Goal: Task Accomplishment & Management: Manage account settings

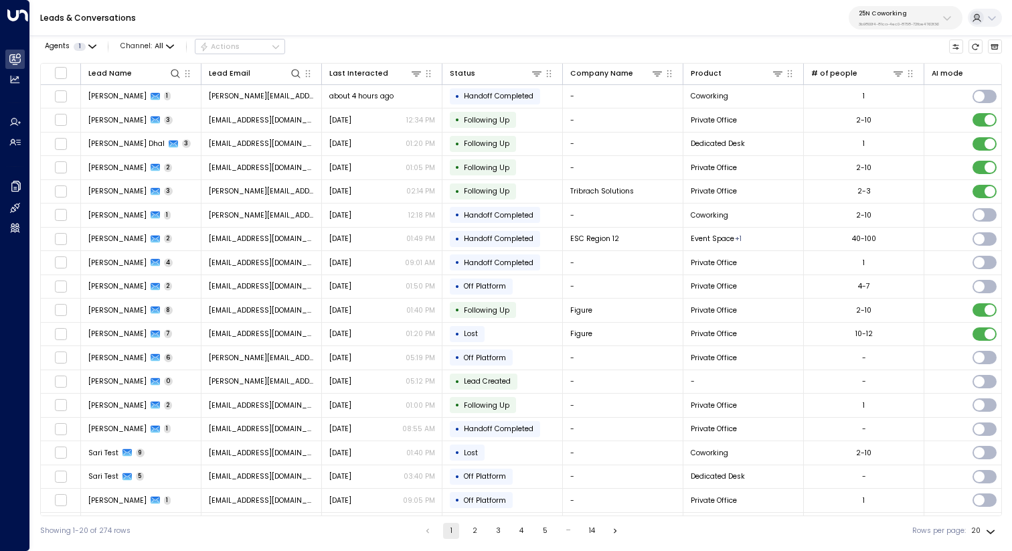
click at [917, 21] on p "3b9800f4-81ca-4ec0-8758-72fbe4763f36" at bounding box center [899, 23] width 80 height 5
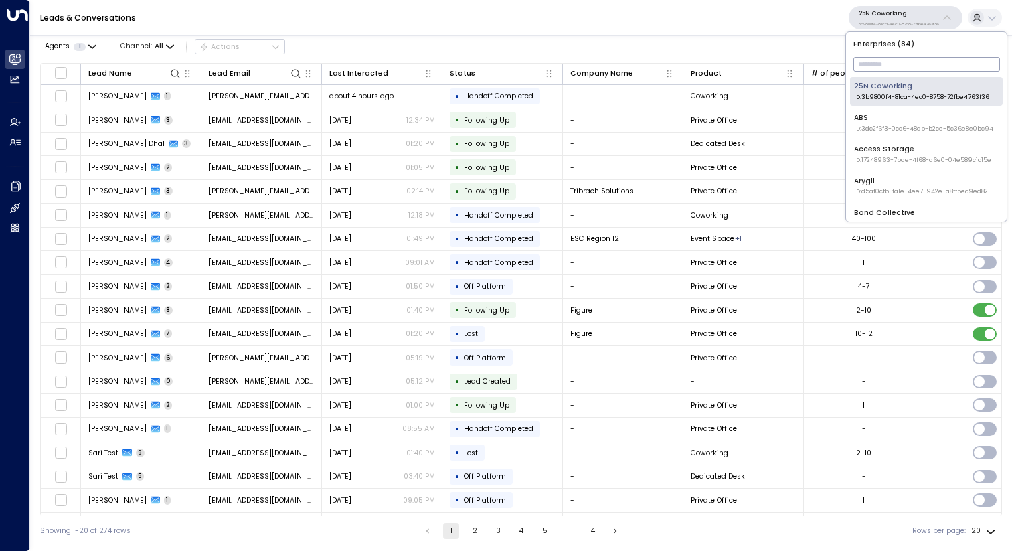
click at [897, 55] on input "text" at bounding box center [927, 64] width 147 height 21
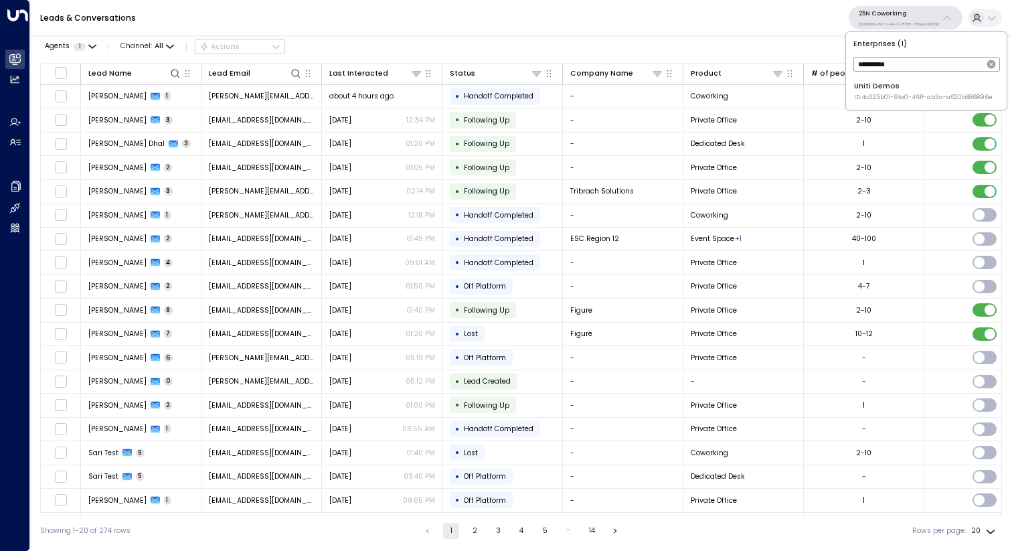
type input "**********"
click at [882, 93] on span "ID: 4c025b01-9fa0-46ff-ab3a-a620b886896e" at bounding box center [923, 97] width 139 height 9
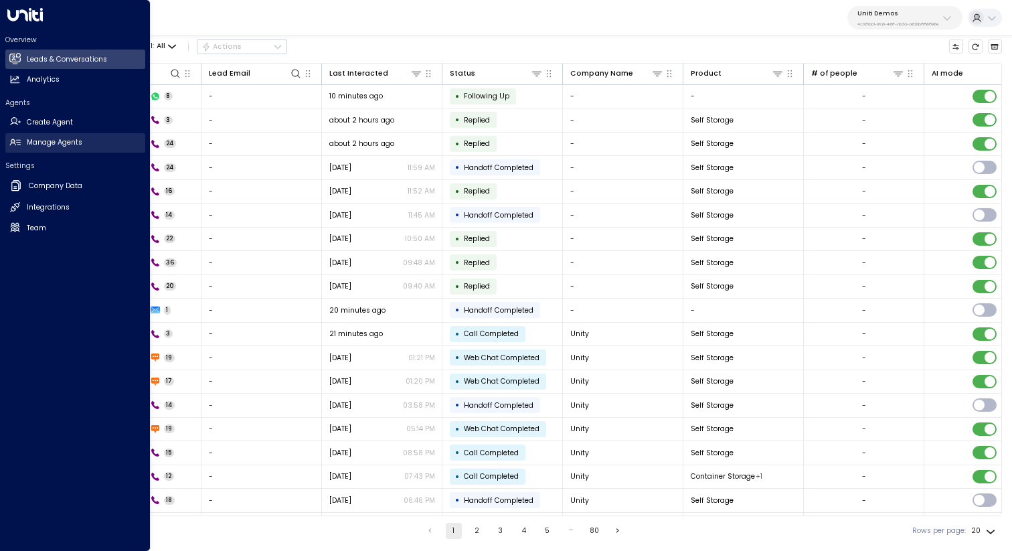
click at [64, 141] on h2 "Manage Agents" at bounding box center [55, 142] width 56 height 11
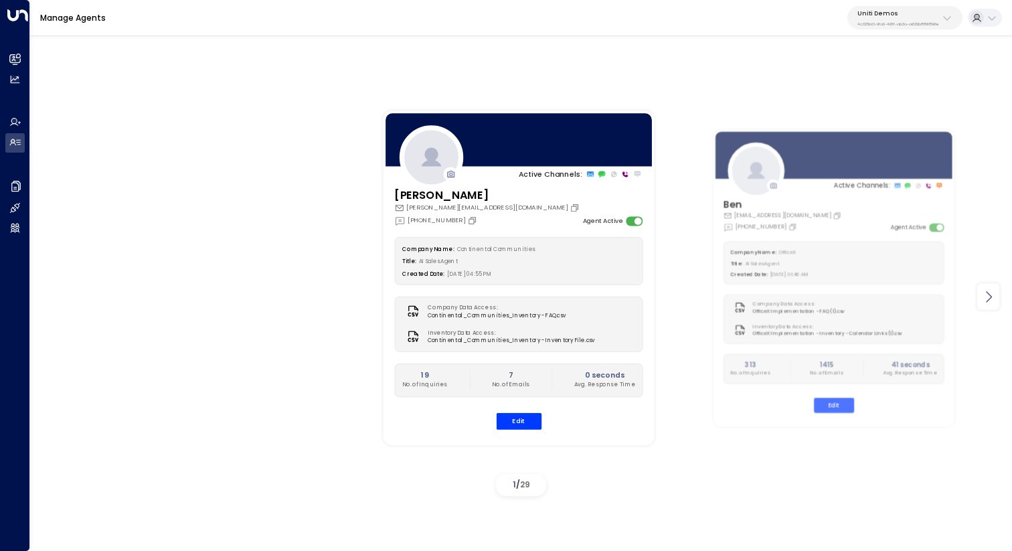
click at [990, 296] on icon at bounding box center [989, 296] width 6 height 11
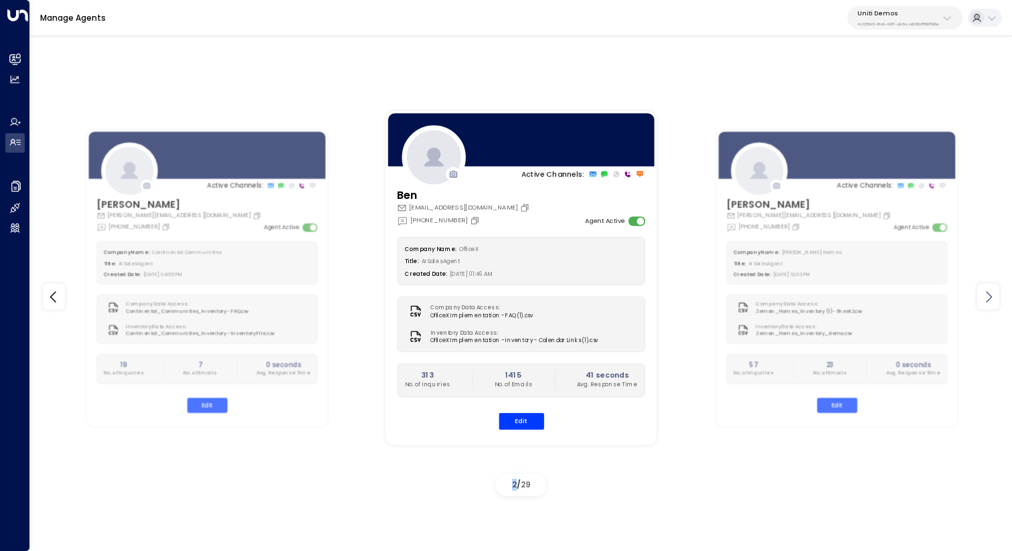
click at [990, 296] on icon at bounding box center [989, 296] width 6 height 11
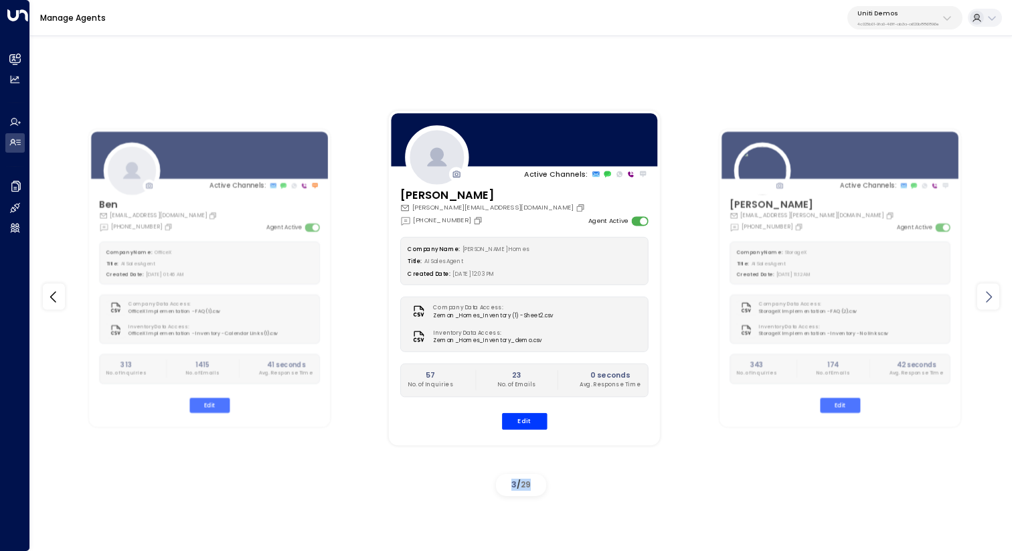
click at [990, 296] on icon at bounding box center [989, 296] width 6 height 11
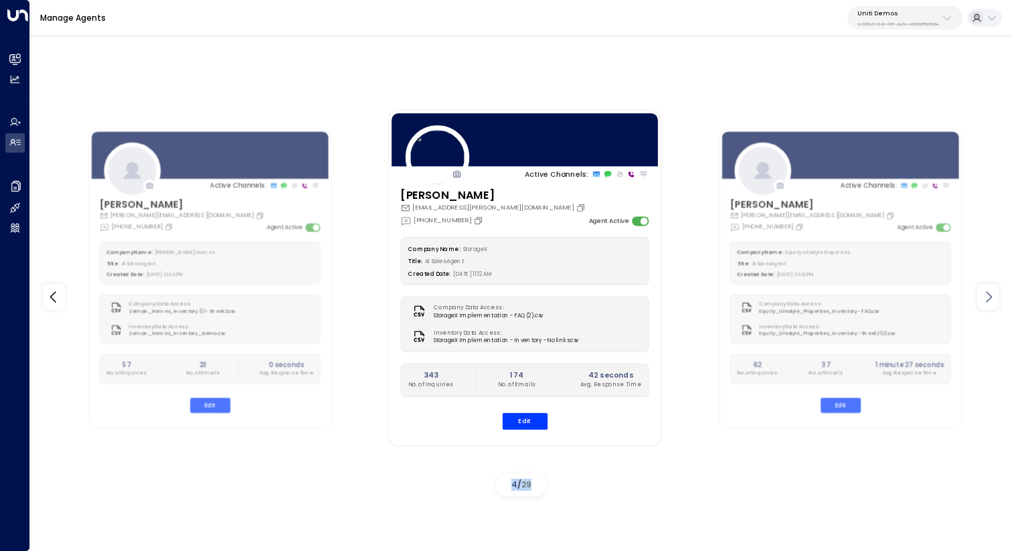
click at [990, 296] on icon at bounding box center [989, 296] width 6 height 11
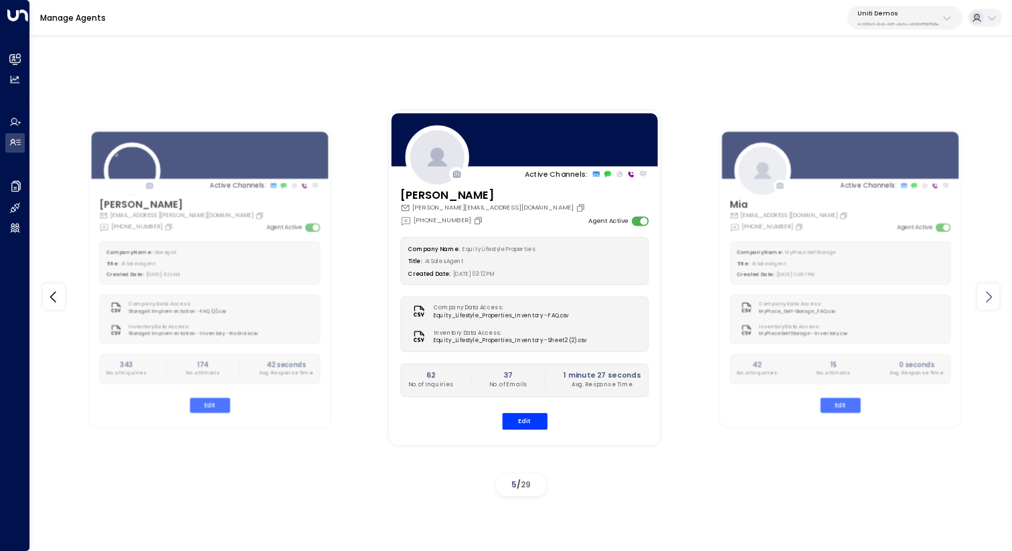
click at [990, 296] on icon at bounding box center [989, 296] width 6 height 11
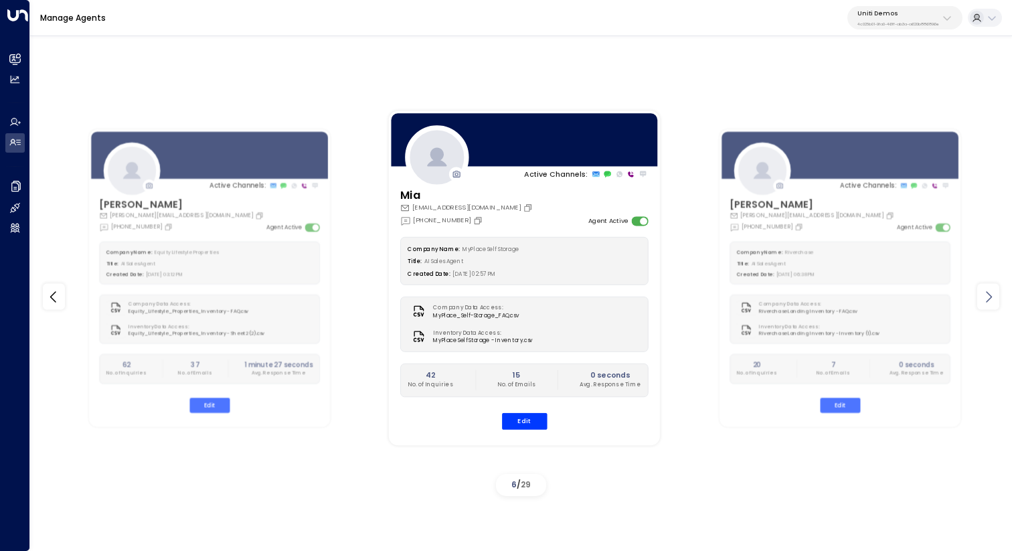
click at [990, 296] on icon at bounding box center [989, 296] width 6 height 11
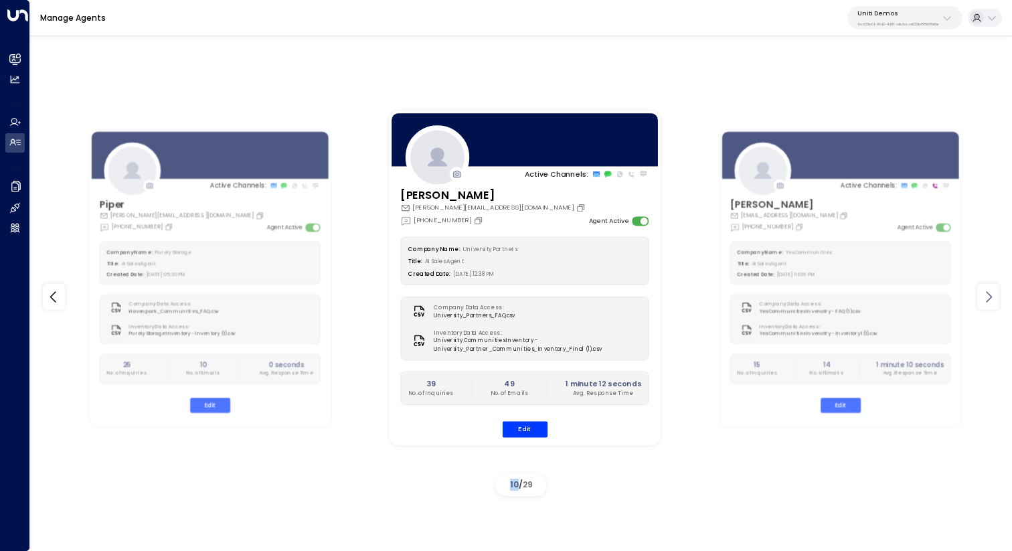
click at [990, 296] on icon at bounding box center [989, 296] width 6 height 11
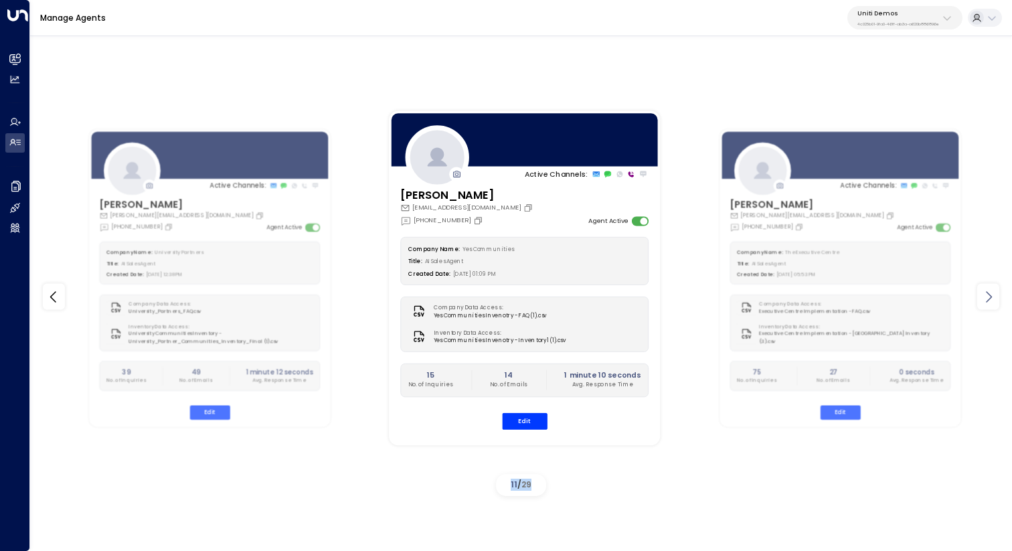
click at [990, 296] on icon at bounding box center [989, 296] width 6 height 11
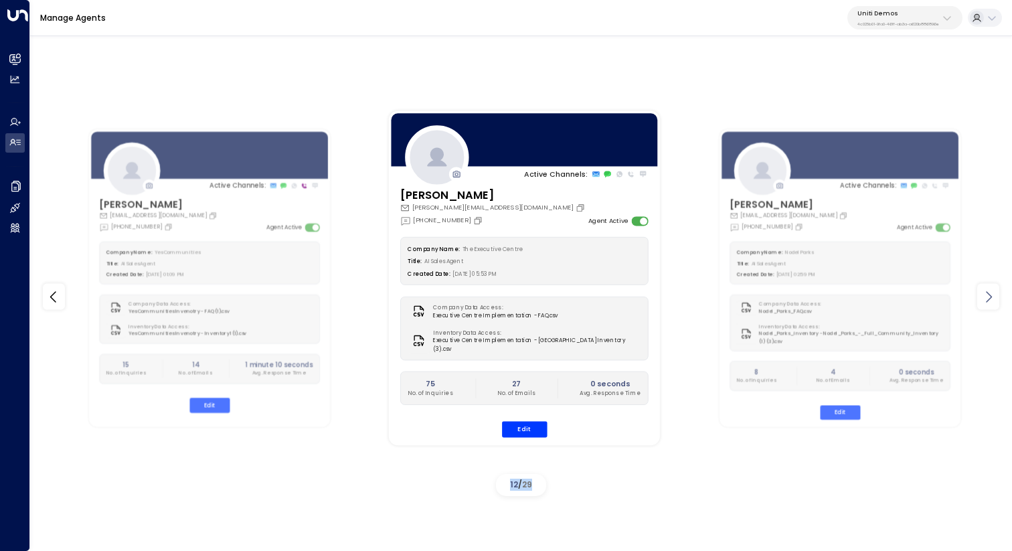
click at [990, 296] on icon at bounding box center [989, 296] width 6 height 11
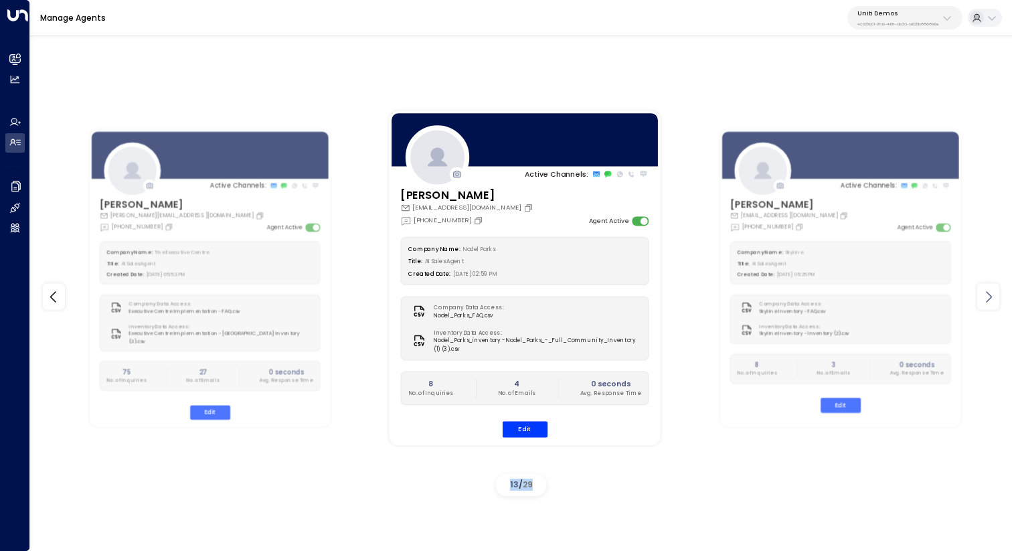
click at [990, 296] on icon at bounding box center [989, 296] width 6 height 11
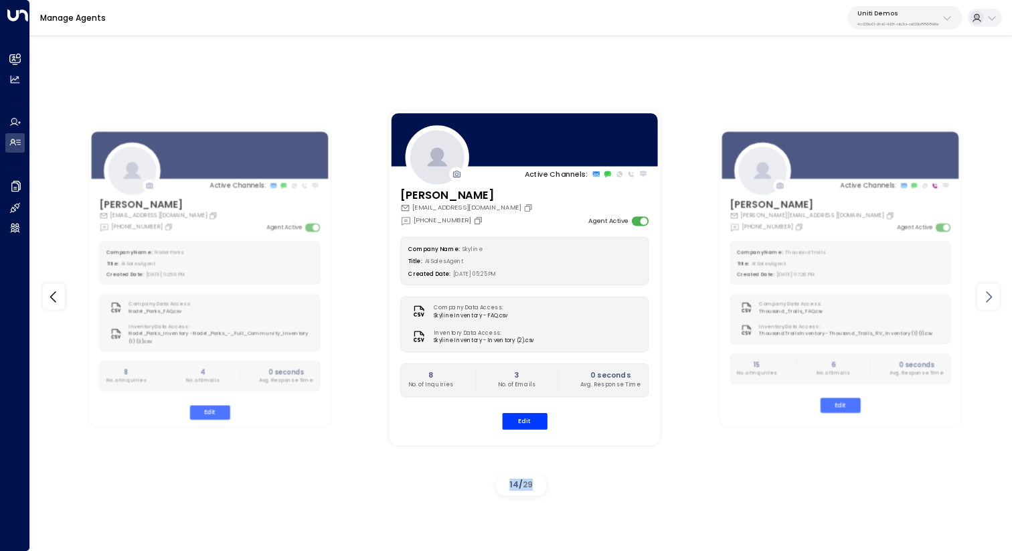
click at [990, 296] on icon at bounding box center [989, 296] width 6 height 11
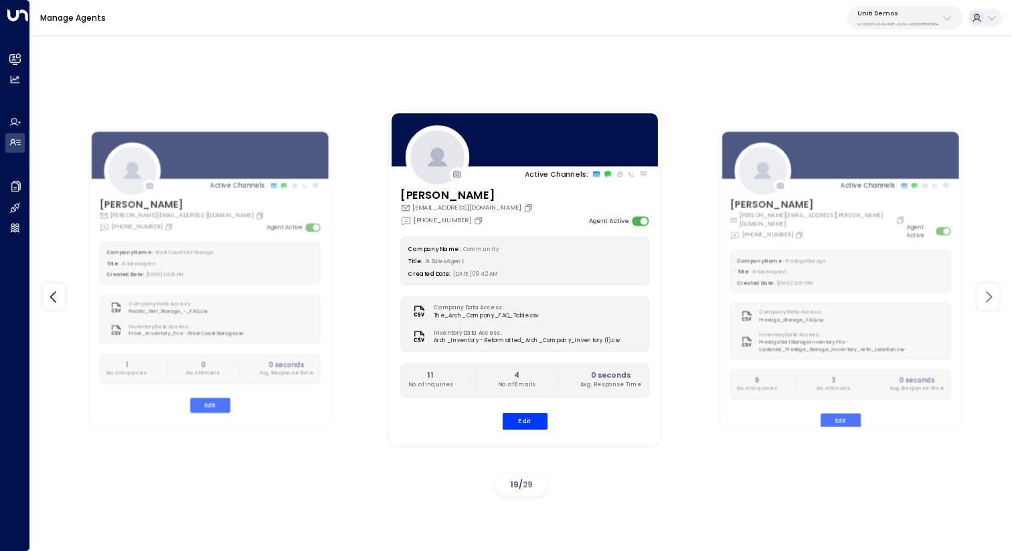
click at [990, 296] on icon at bounding box center [989, 296] width 6 height 11
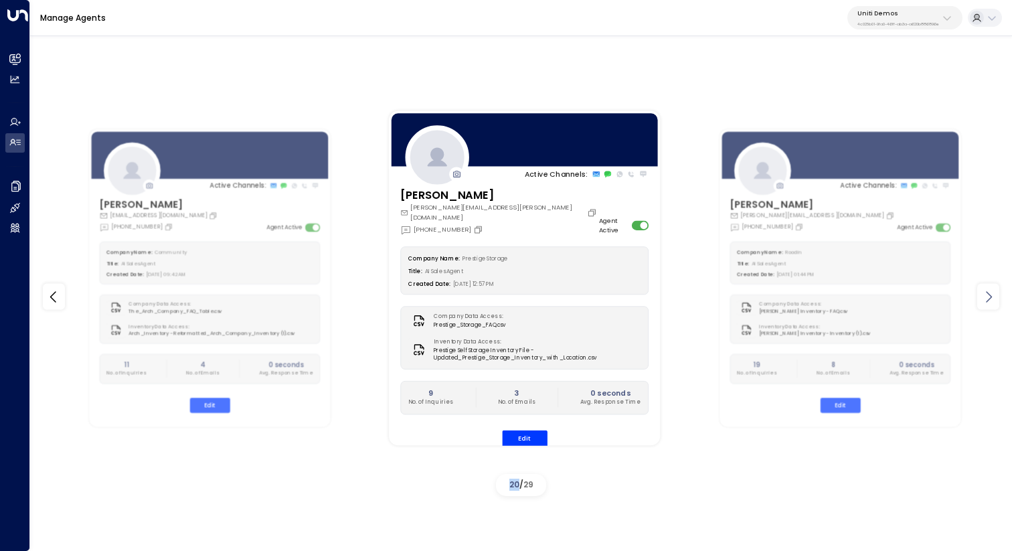
click at [990, 296] on icon at bounding box center [989, 296] width 6 height 11
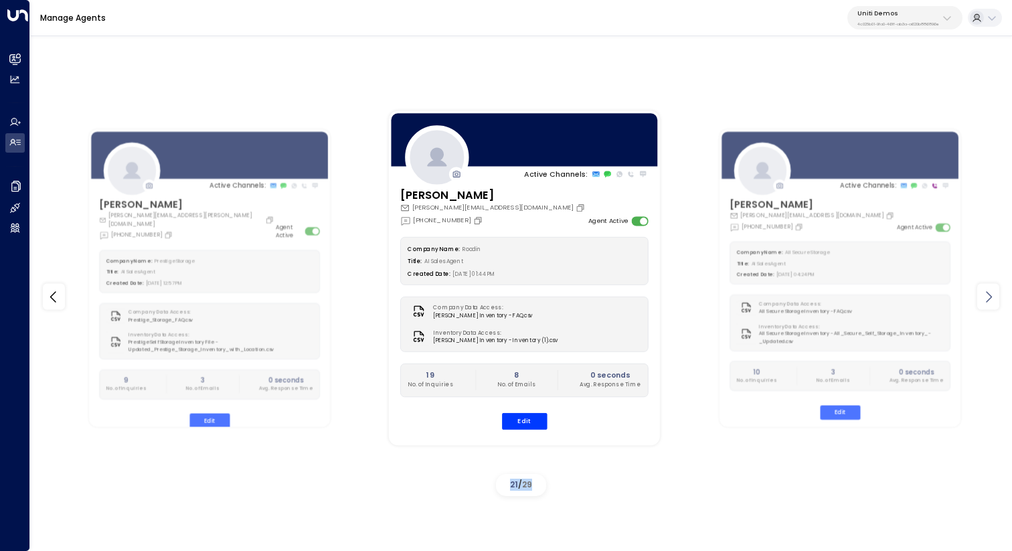
click at [990, 296] on icon at bounding box center [989, 296] width 6 height 11
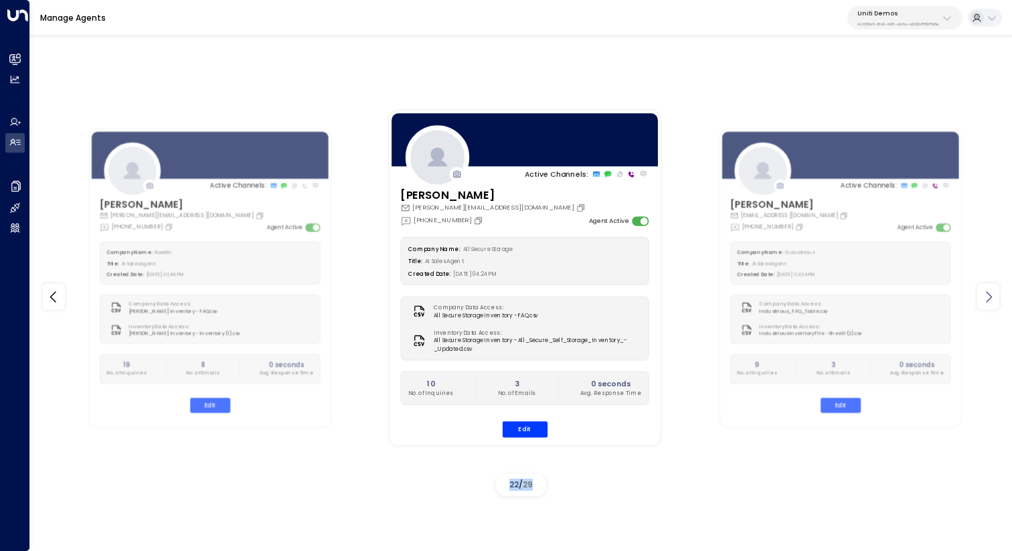
click at [990, 296] on icon at bounding box center [989, 296] width 6 height 11
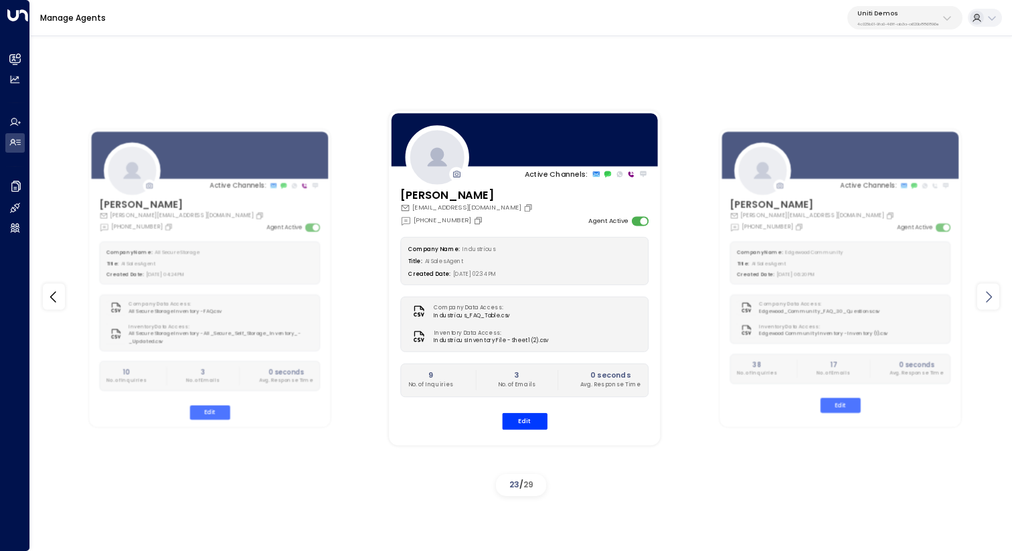
click at [990, 296] on icon at bounding box center [989, 296] width 6 height 11
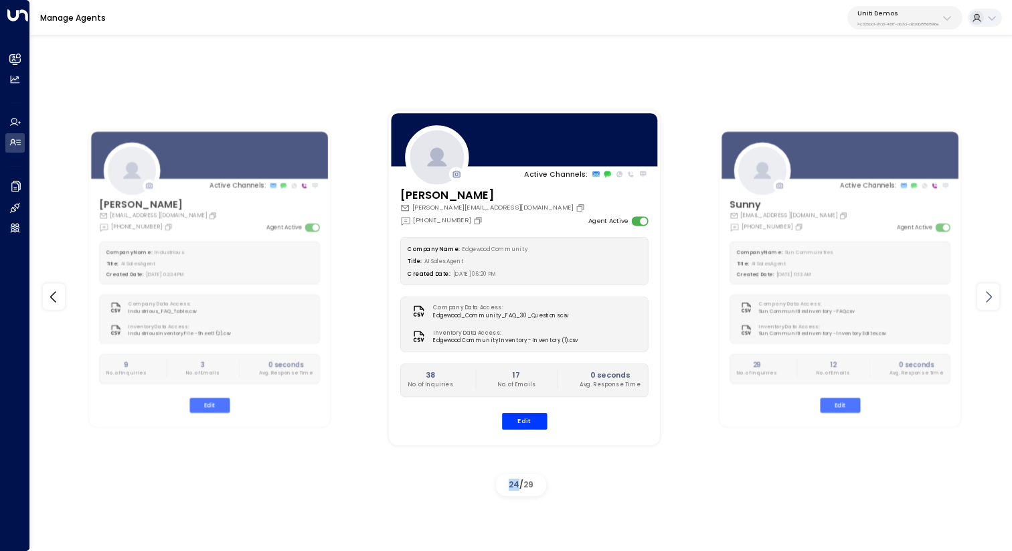
click at [990, 296] on icon at bounding box center [989, 296] width 6 height 11
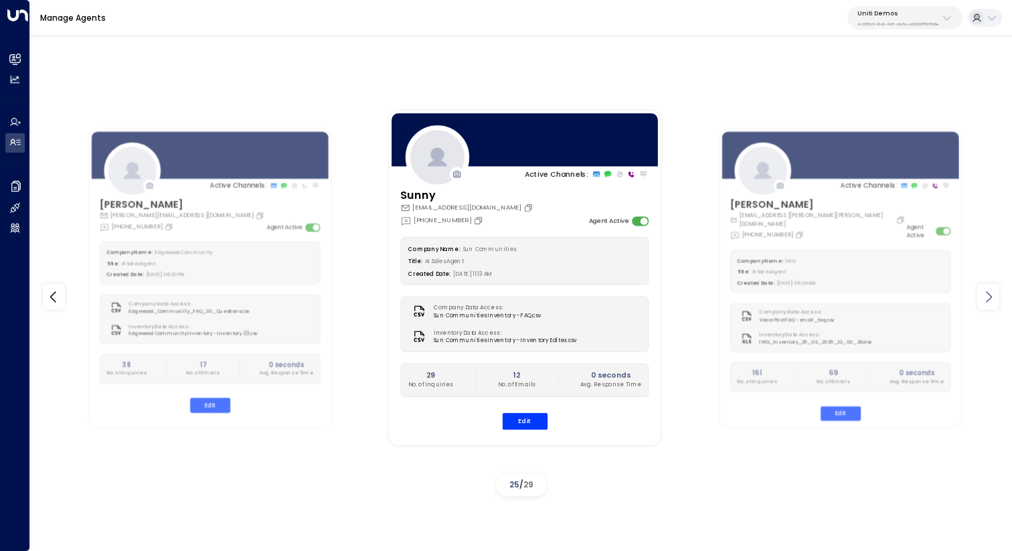
click at [990, 296] on icon at bounding box center [989, 296] width 6 height 11
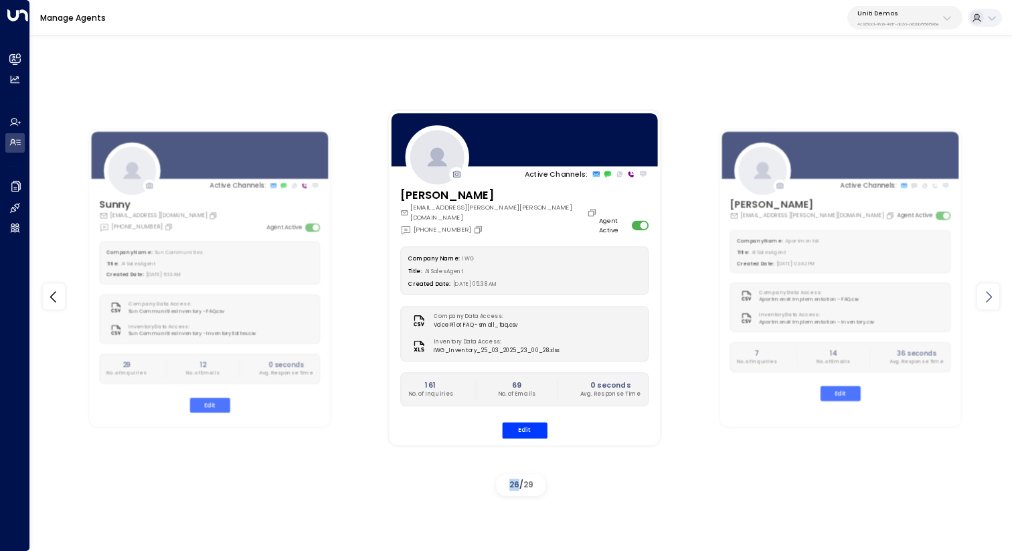
click at [990, 296] on icon at bounding box center [989, 296] width 6 height 11
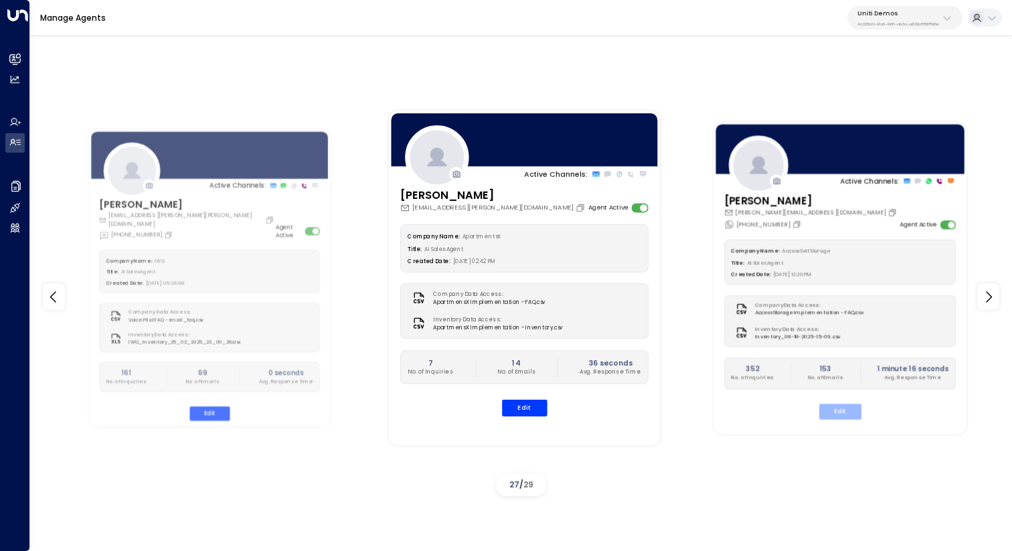
click at [835, 410] on button "Edit" at bounding box center [840, 411] width 42 height 15
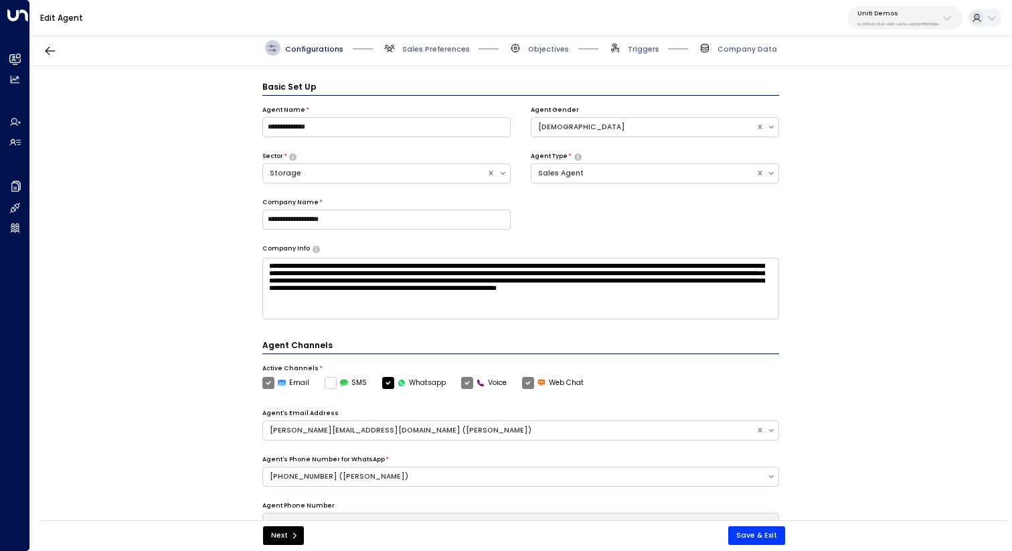
scroll to position [15, 0]
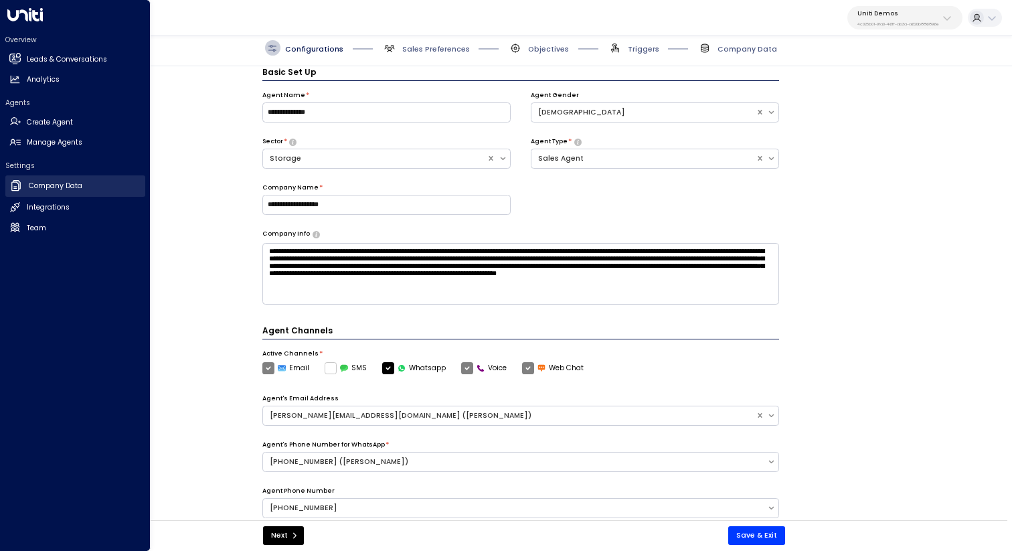
click at [54, 183] on h2 "Company Data" at bounding box center [56, 186] width 54 height 11
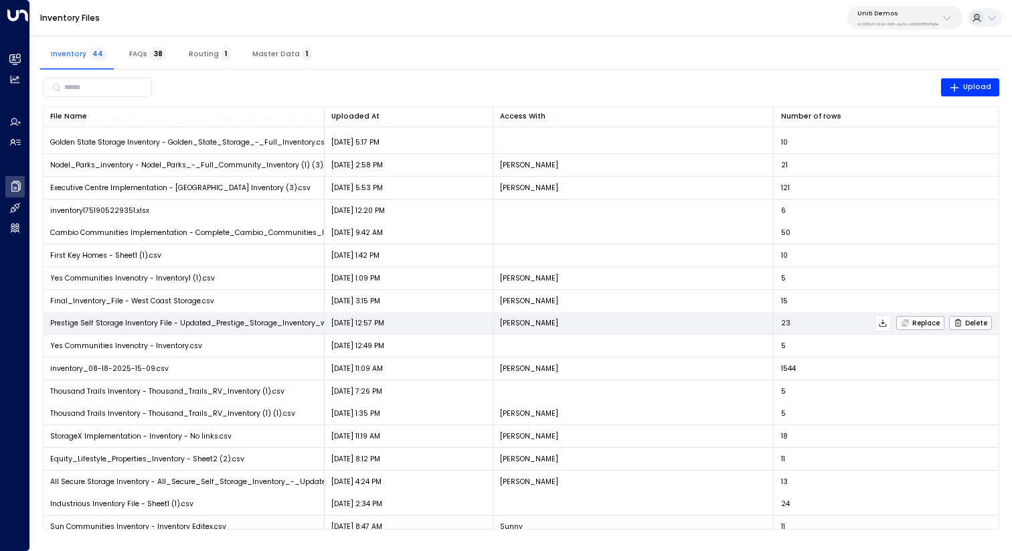
scroll to position [388, 0]
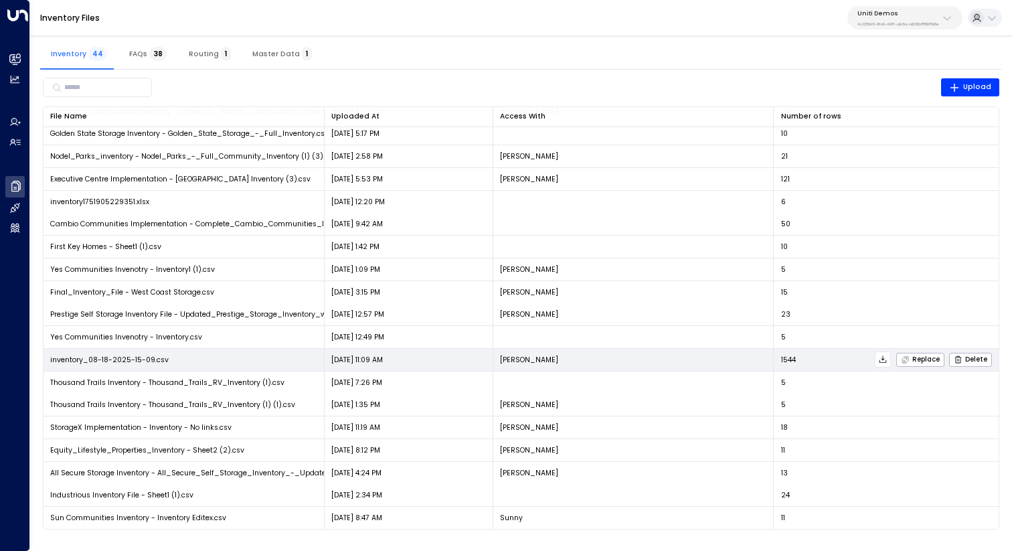
click at [882, 361] on icon at bounding box center [882, 359] width 9 height 9
